Goal: Information Seeking & Learning: Learn about a topic

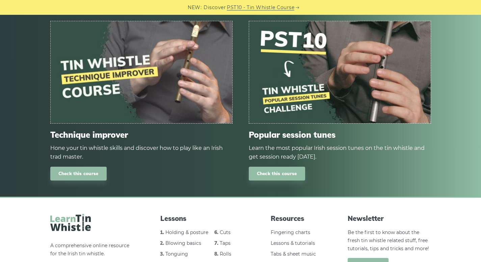
scroll to position [309, 0]
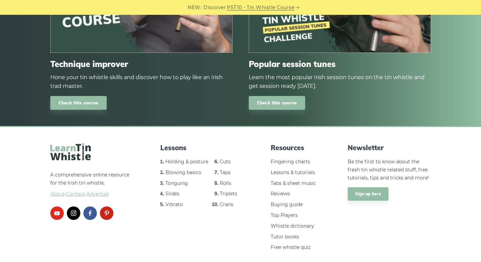
scroll to position [535, 0]
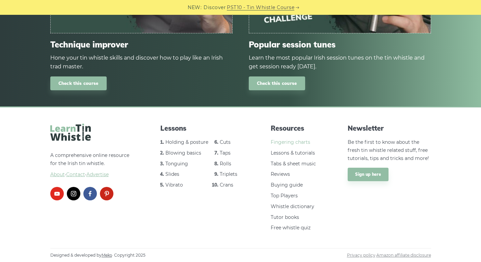
click at [279, 141] on link "Fingering charts" at bounding box center [290, 142] width 39 height 6
